Goal: Transaction & Acquisition: Purchase product/service

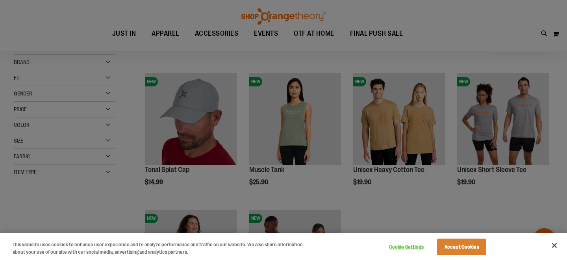
scroll to position [87, 0]
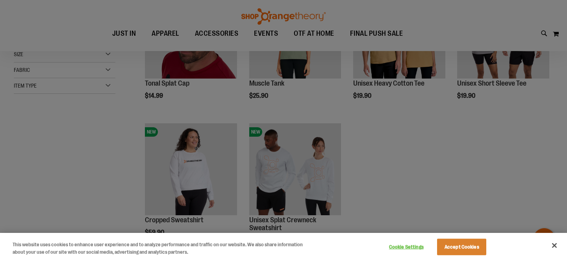
type input "**********"
click at [438, 168] on div at bounding box center [283, 130] width 567 height 260
click at [456, 247] on button "Accept Cookies" at bounding box center [461, 247] width 49 height 17
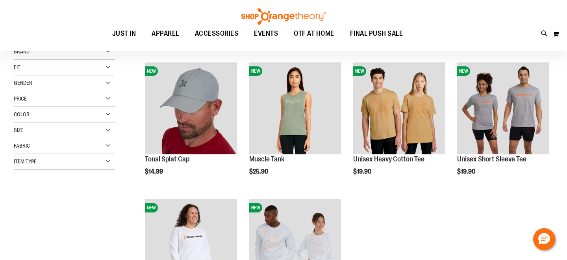
scroll to position [11, 0]
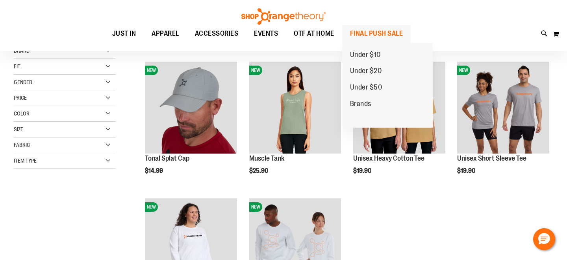
click at [369, 36] on span "FINAL PUSH SALE" at bounding box center [376, 34] width 53 height 18
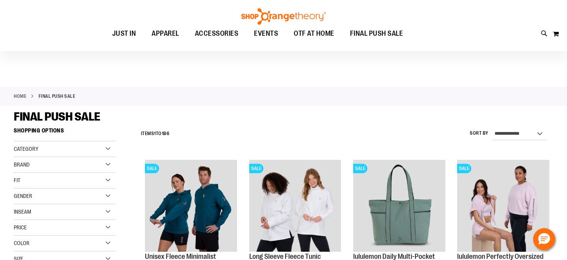
scroll to position [84, 0]
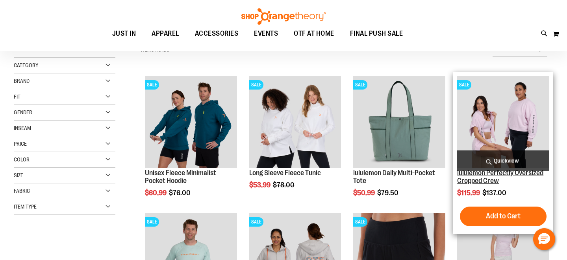
type input "**********"
click at [489, 180] on link "lululemon Perfectly Oversized Cropped Crew" at bounding box center [500, 177] width 86 height 16
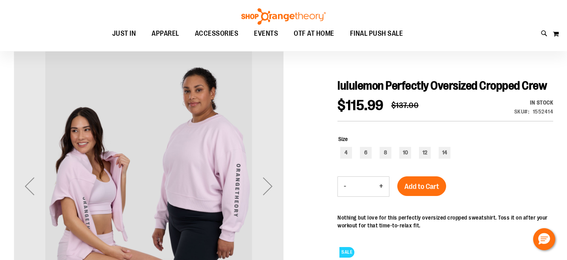
scroll to position [64, 0]
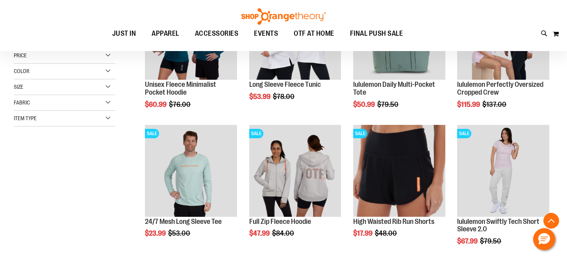
scroll to position [175, 0]
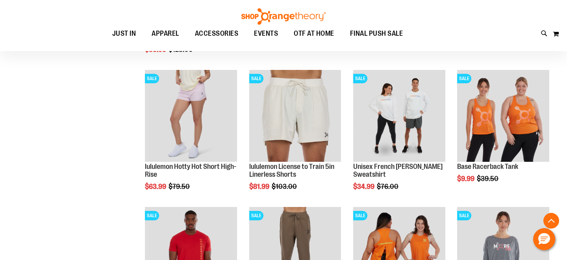
scroll to position [639, 0]
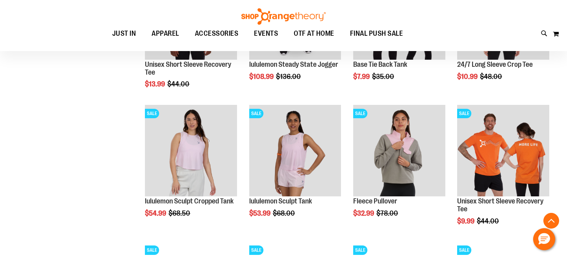
scroll to position [881, 0]
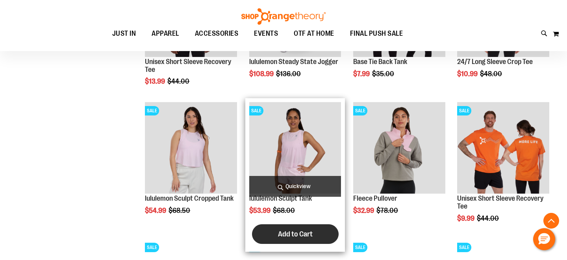
type input "**********"
click at [305, 235] on span "Add to Cart" at bounding box center [295, 234] width 35 height 9
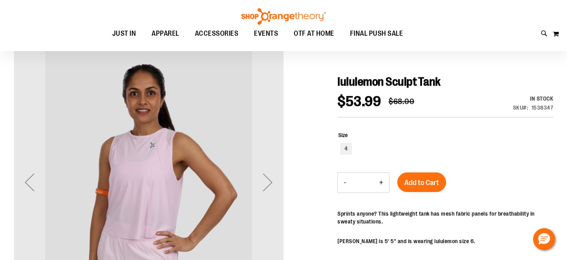
scroll to position [74, 0]
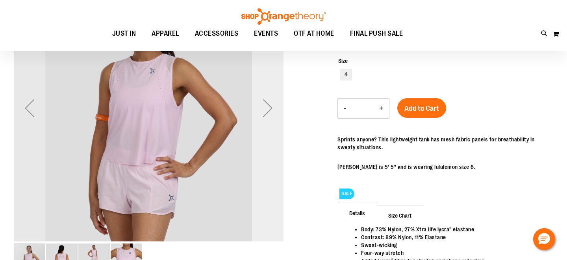
type input "**********"
click at [273, 104] on div "Next" at bounding box center [267, 107] width 31 height 31
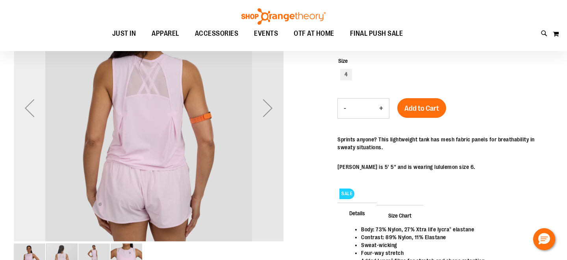
click at [29, 112] on div "Previous" at bounding box center [29, 107] width 31 height 31
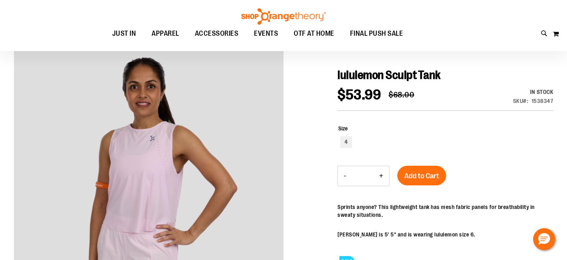
scroll to position [9, 0]
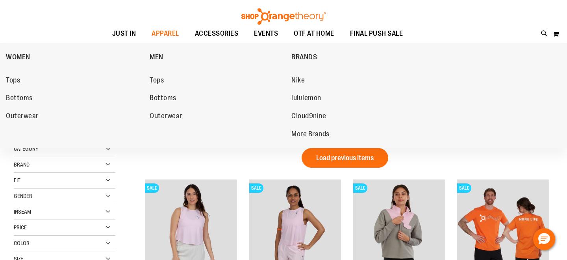
scroll to position [39, 0]
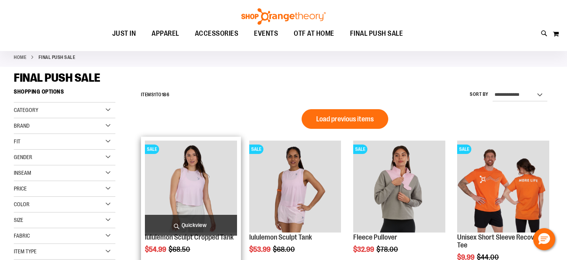
type input "**********"
click at [198, 179] on img "product" at bounding box center [191, 187] width 92 height 92
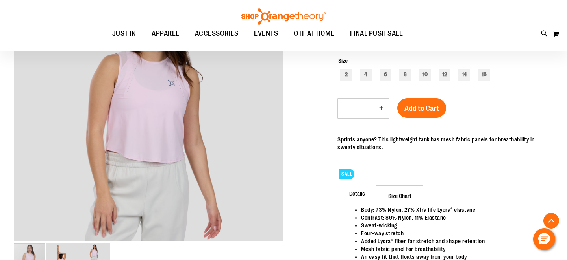
scroll to position [155, 0]
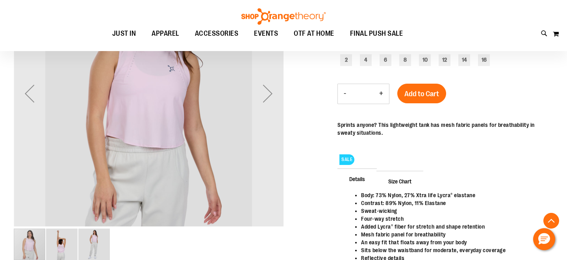
type input "**********"
click at [68, 246] on img "image 2 of 3" at bounding box center [61, 244] width 31 height 31
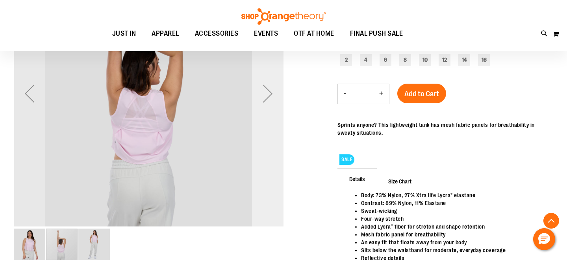
click at [269, 96] on div "Next" at bounding box center [267, 93] width 31 height 31
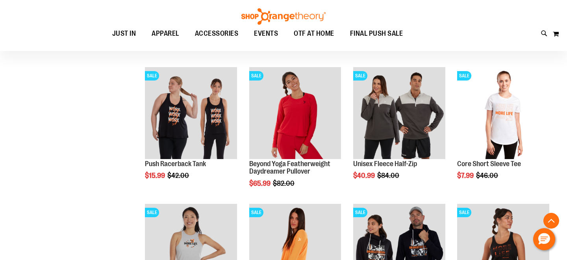
scroll to position [165, 0]
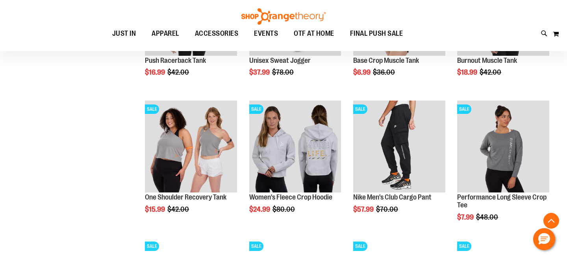
scroll to position [541, 0]
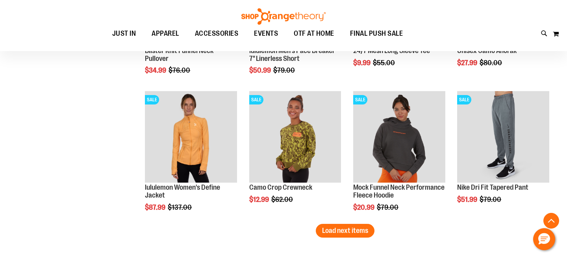
scroll to position [1099, 0]
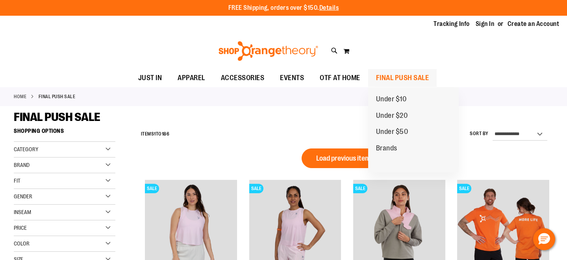
type input "**********"
click at [379, 77] on span "FINAL PUSH SALE" at bounding box center [402, 78] width 53 height 18
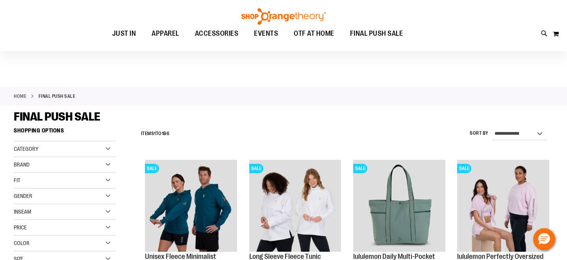
scroll to position [77, 0]
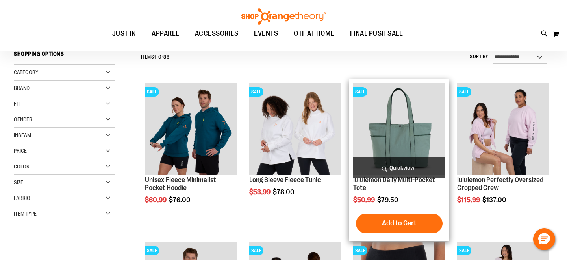
type input "**********"
click at [415, 137] on img "product" at bounding box center [399, 129] width 92 height 92
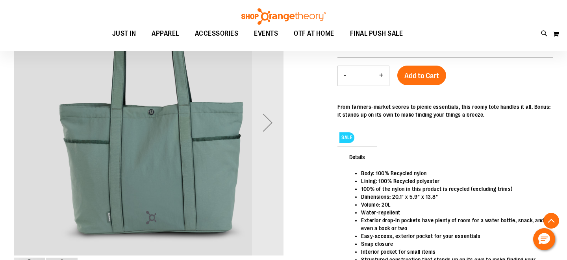
scroll to position [133, 0]
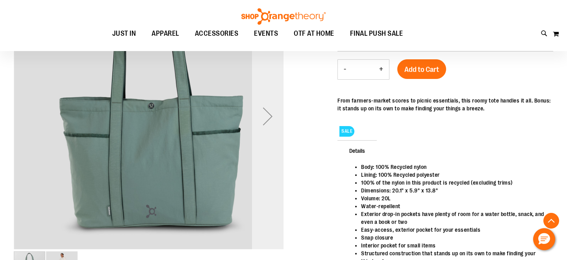
type input "**********"
click at [270, 118] on div "Next" at bounding box center [267, 116] width 31 height 31
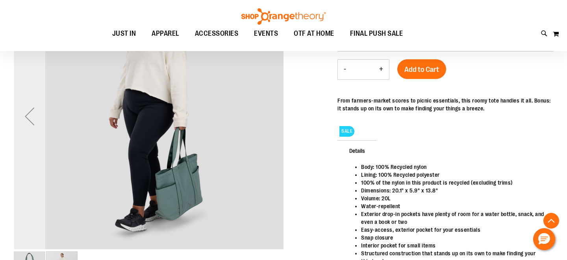
click at [29, 119] on div "Previous" at bounding box center [29, 116] width 31 height 31
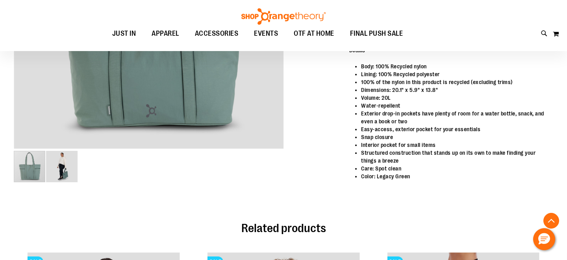
scroll to position [235, 0]
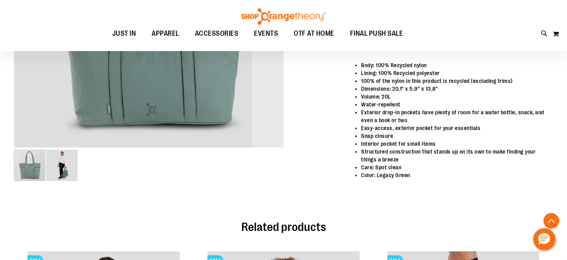
click at [66, 165] on img "image 2 of 2" at bounding box center [61, 165] width 31 height 31
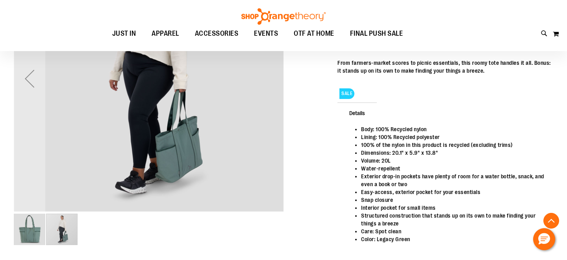
scroll to position [0, 0]
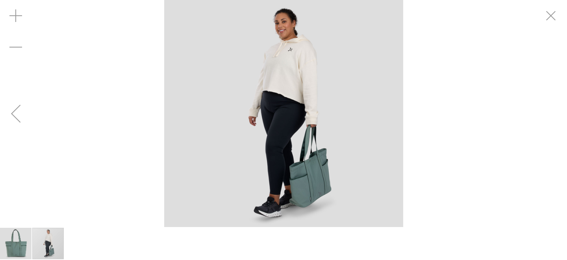
click at [16, 248] on img "image 1 of 2" at bounding box center [15, 243] width 31 height 31
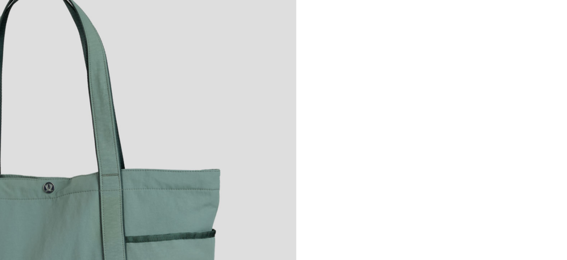
click at [389, 91] on img "carousel" at bounding box center [283, 113] width 251 height 251
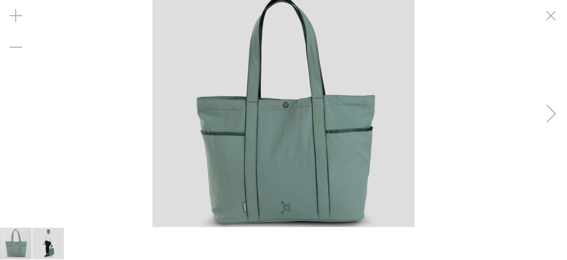
click at [552, 113] on div "Next" at bounding box center [550, 113] width 31 height 31
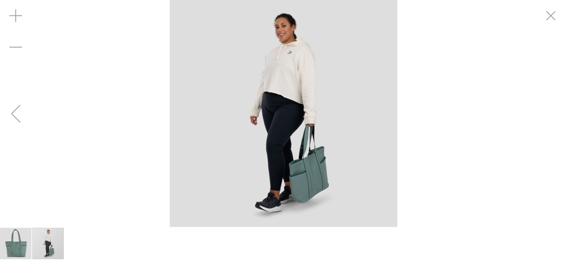
click at [552, 113] on div "carousel" at bounding box center [283, 113] width 567 height 227
click at [17, 111] on div "Previous" at bounding box center [15, 113] width 31 height 31
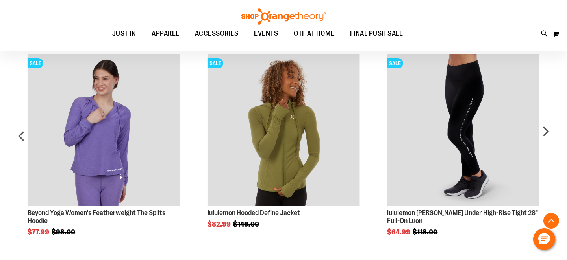
scroll to position [443, 0]
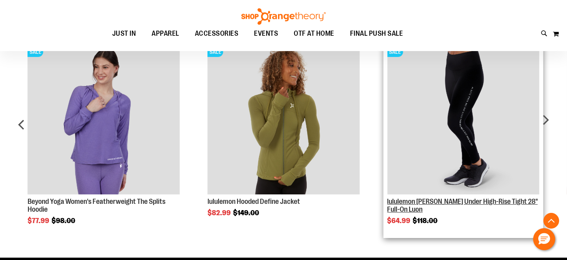
click at [435, 203] on link "lululemon [PERSON_NAME] Under High-Rise Tight 28" Full-On Luon" at bounding box center [462, 206] width 150 height 16
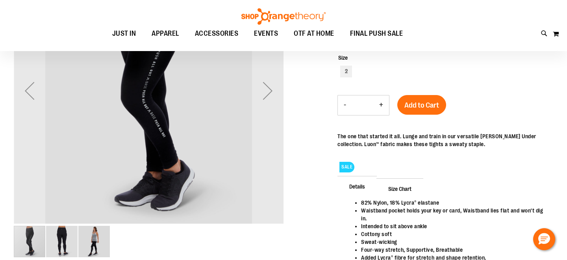
scroll to position [70, 0]
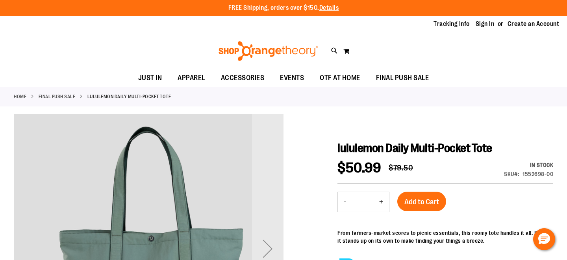
type input "**********"
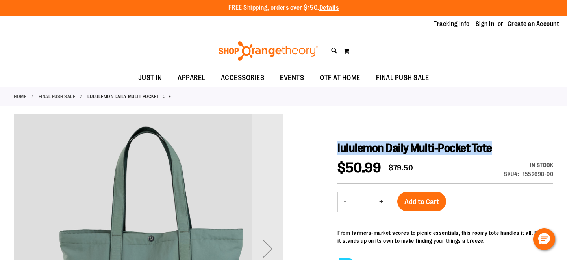
drag, startPoint x: 491, startPoint y: 148, endPoint x: 338, endPoint y: 149, distance: 153.5
click at [338, 149] on h1 "lululemon Daily Multi-Pocket Tote" at bounding box center [445, 148] width 216 height 14
copy span "lululemon Daily Multi-Pocket Tote"
click at [424, 201] on span "Add to Cart" at bounding box center [421, 202] width 35 height 9
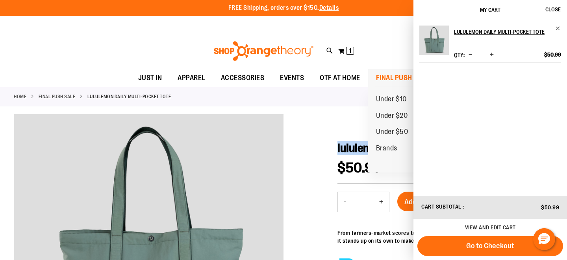
click at [385, 79] on span "FINAL PUSH SALE" at bounding box center [402, 78] width 53 height 18
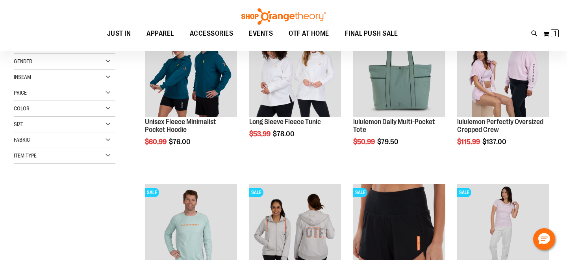
scroll to position [39, 0]
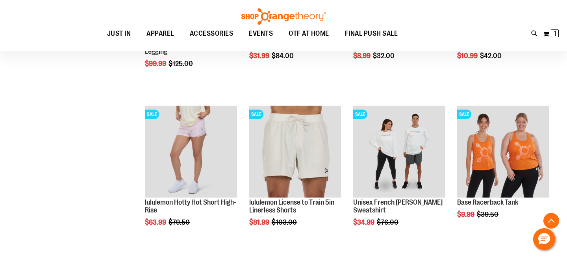
scroll to position [604, 0]
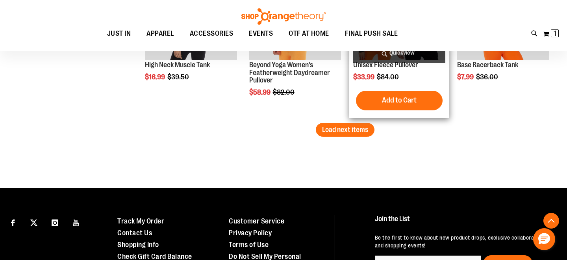
scroll to position [1378, 0]
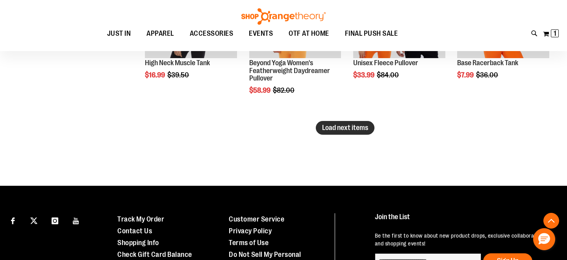
type input "**********"
click at [348, 129] on span "Load next items" at bounding box center [345, 128] width 46 height 8
